Goal: Task Accomplishment & Management: Manage account settings

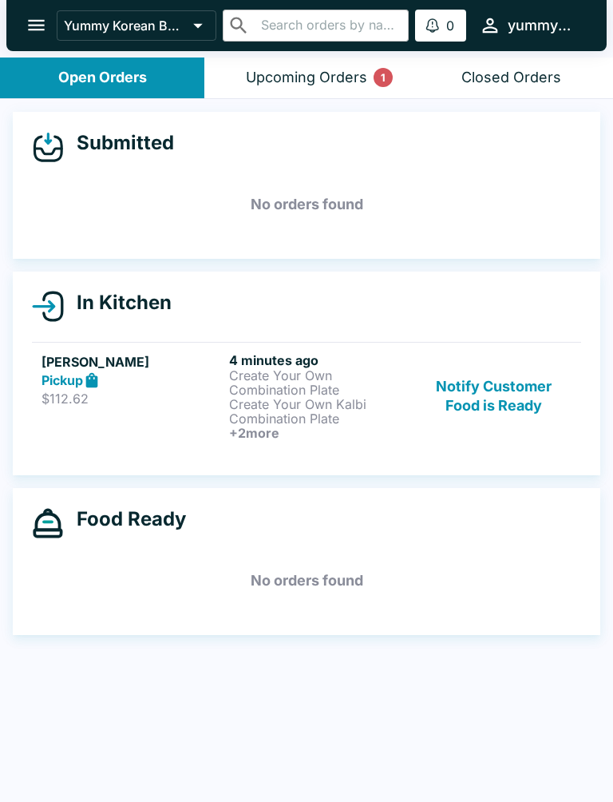
click at [481, 401] on button "Notify Customer Food is Ready" at bounding box center [494, 396] width 155 height 88
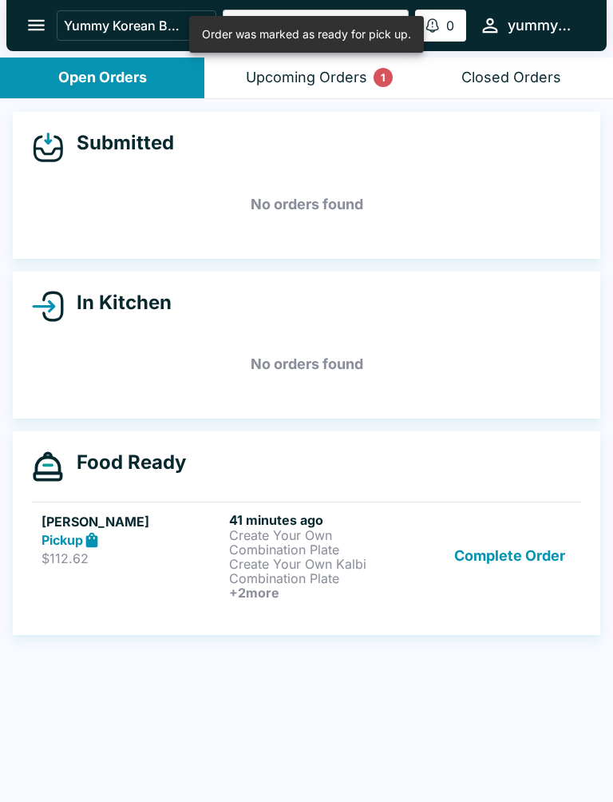
click at [481, 561] on button "Complete Order" at bounding box center [510, 556] width 124 height 88
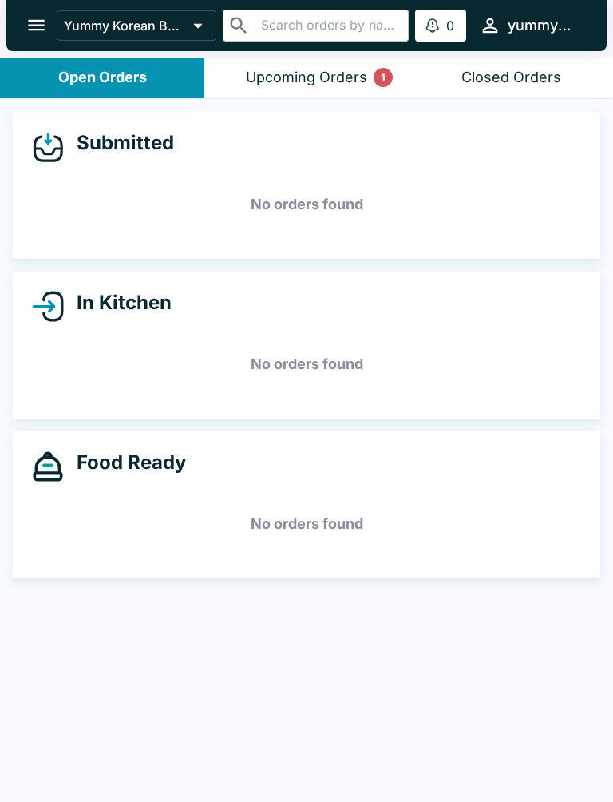
click at [188, 779] on div "Submitted No orders found In Kitchen No orders found Food Ready No orders found" at bounding box center [306, 452] width 613 height 706
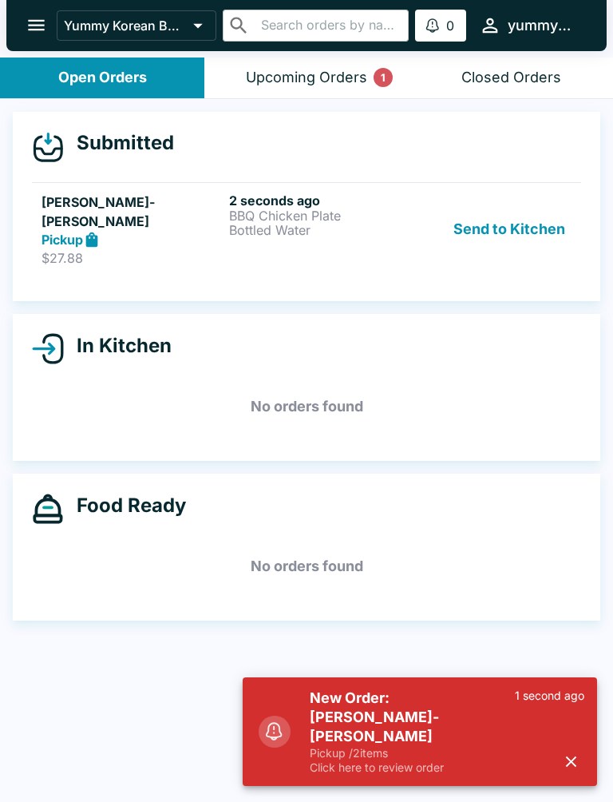
click at [275, 199] on h6 "2 seconds ago" at bounding box center [319, 200] width 181 height 16
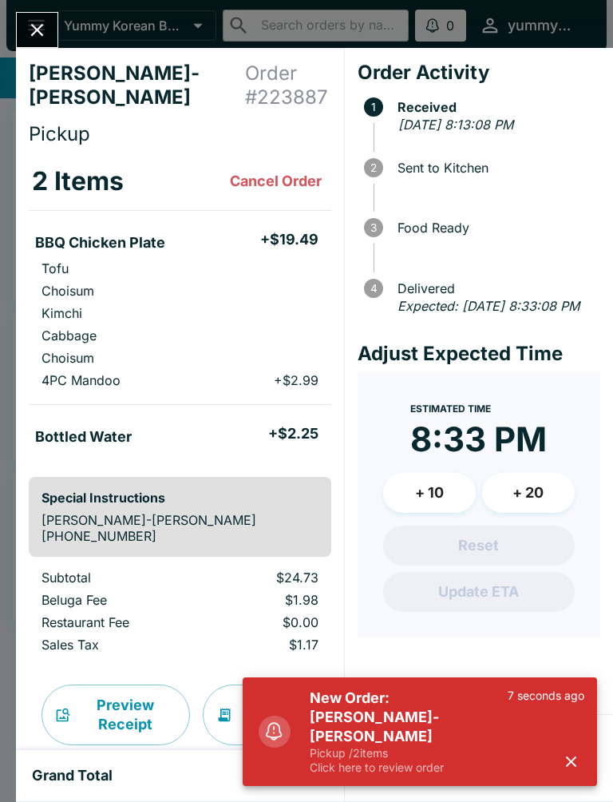
click at [564, 767] on icon "button" at bounding box center [571, 761] width 18 height 18
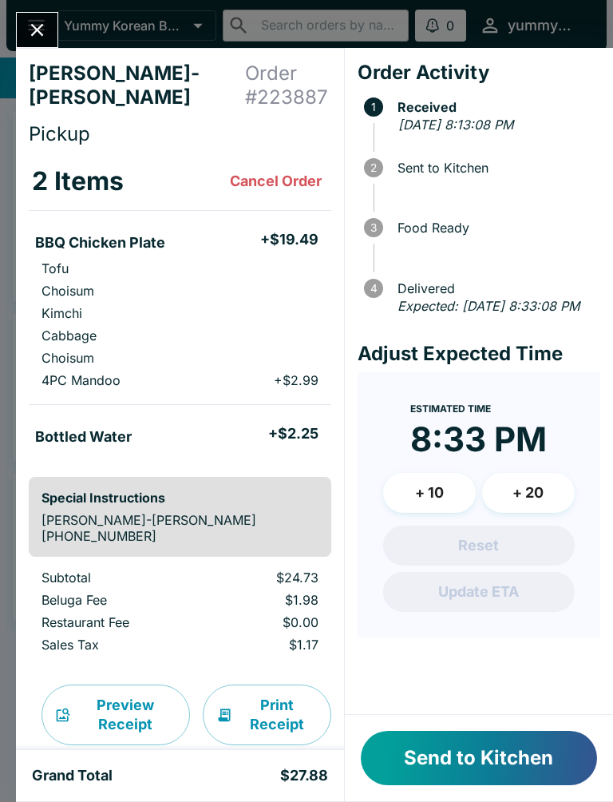
click at [461, 749] on button "Send to Kitchen" at bounding box center [479, 758] width 236 height 54
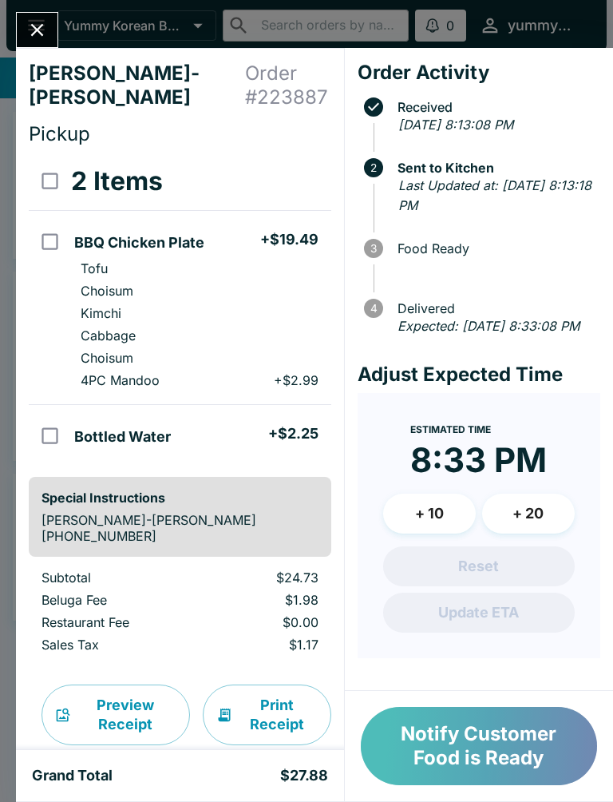
click at [461, 757] on button "Notify Customer Food is Ready" at bounding box center [479, 746] width 236 height 78
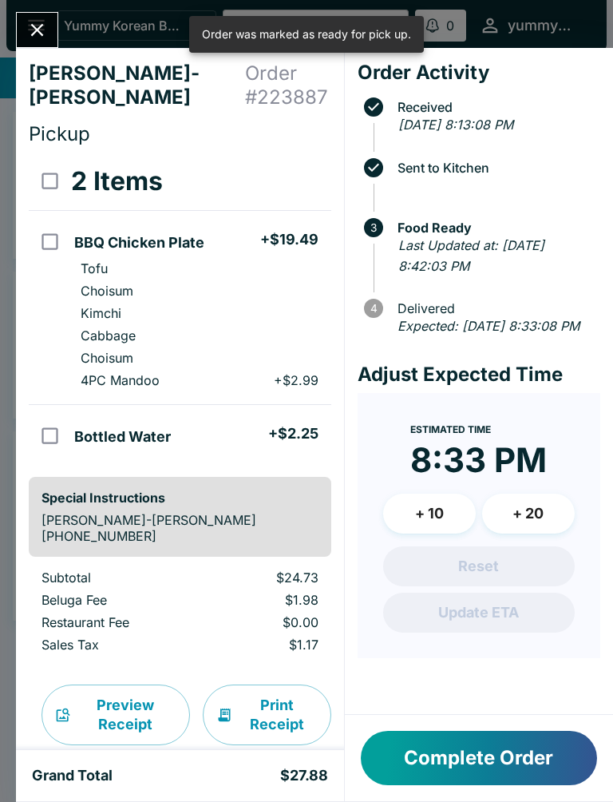
click at [470, 726] on div "Complete Order" at bounding box center [479, 758] width 268 height 86
click at [459, 741] on button "Complete Order" at bounding box center [479, 758] width 236 height 54
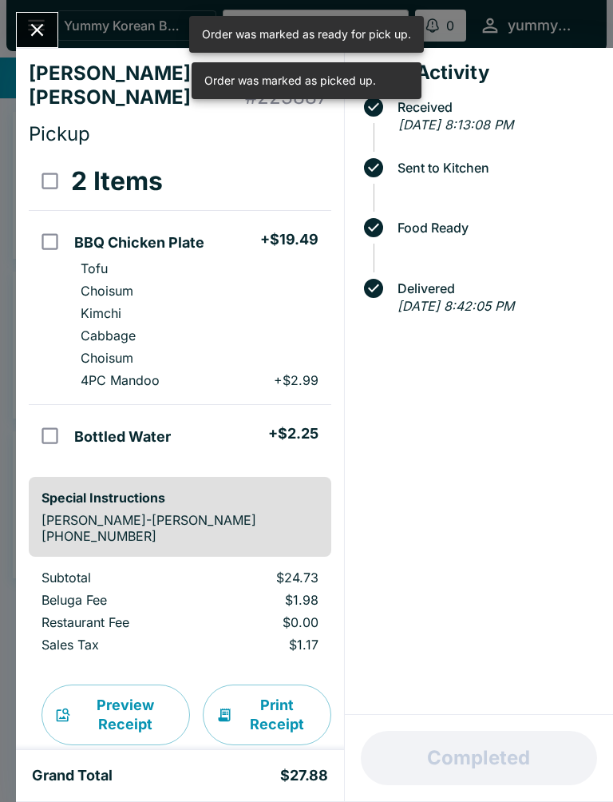
click at [48, 26] on icon "Close" at bounding box center [37, 30] width 22 height 22
